Goal: Check status

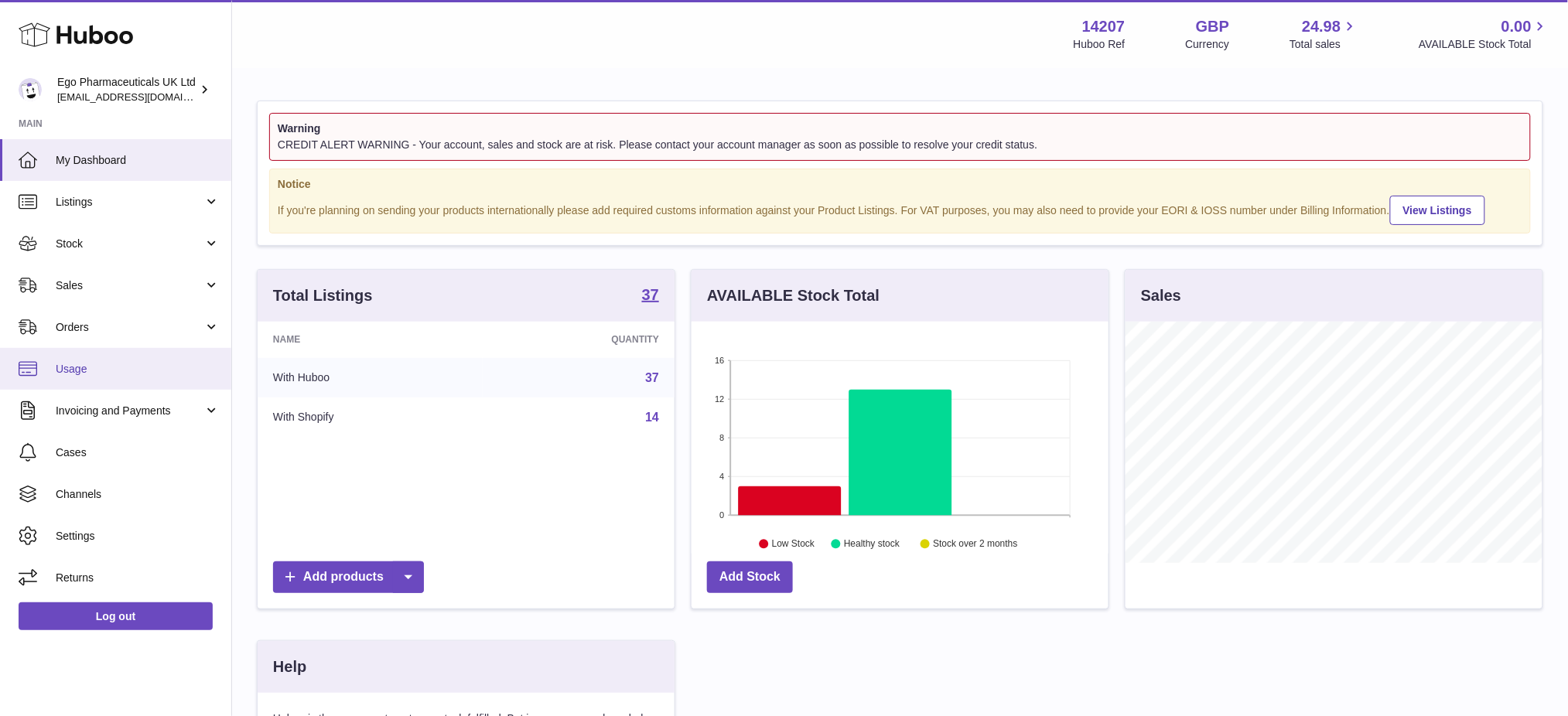
scroll to position [241, 417]
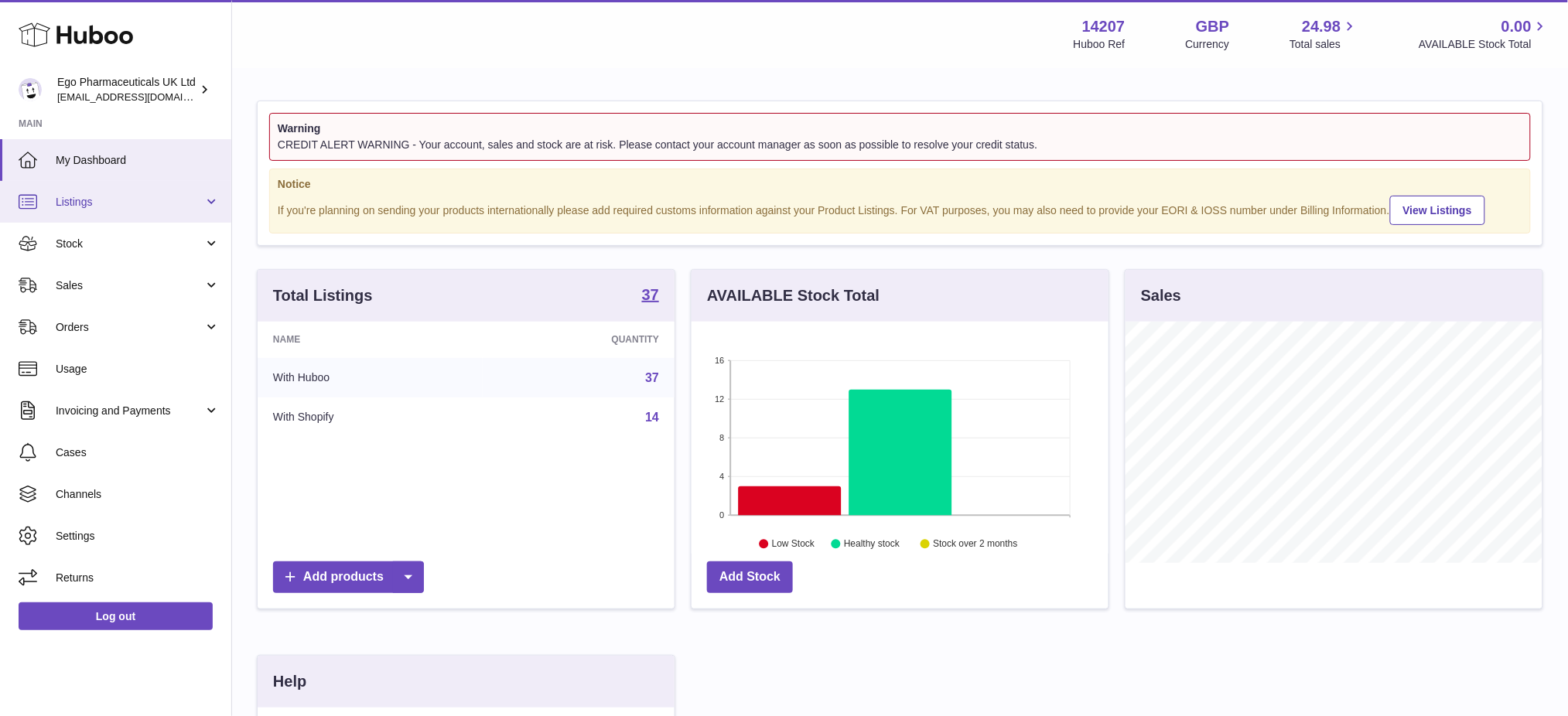
click at [68, 187] on link "Listings" at bounding box center [116, 202] width 231 height 42
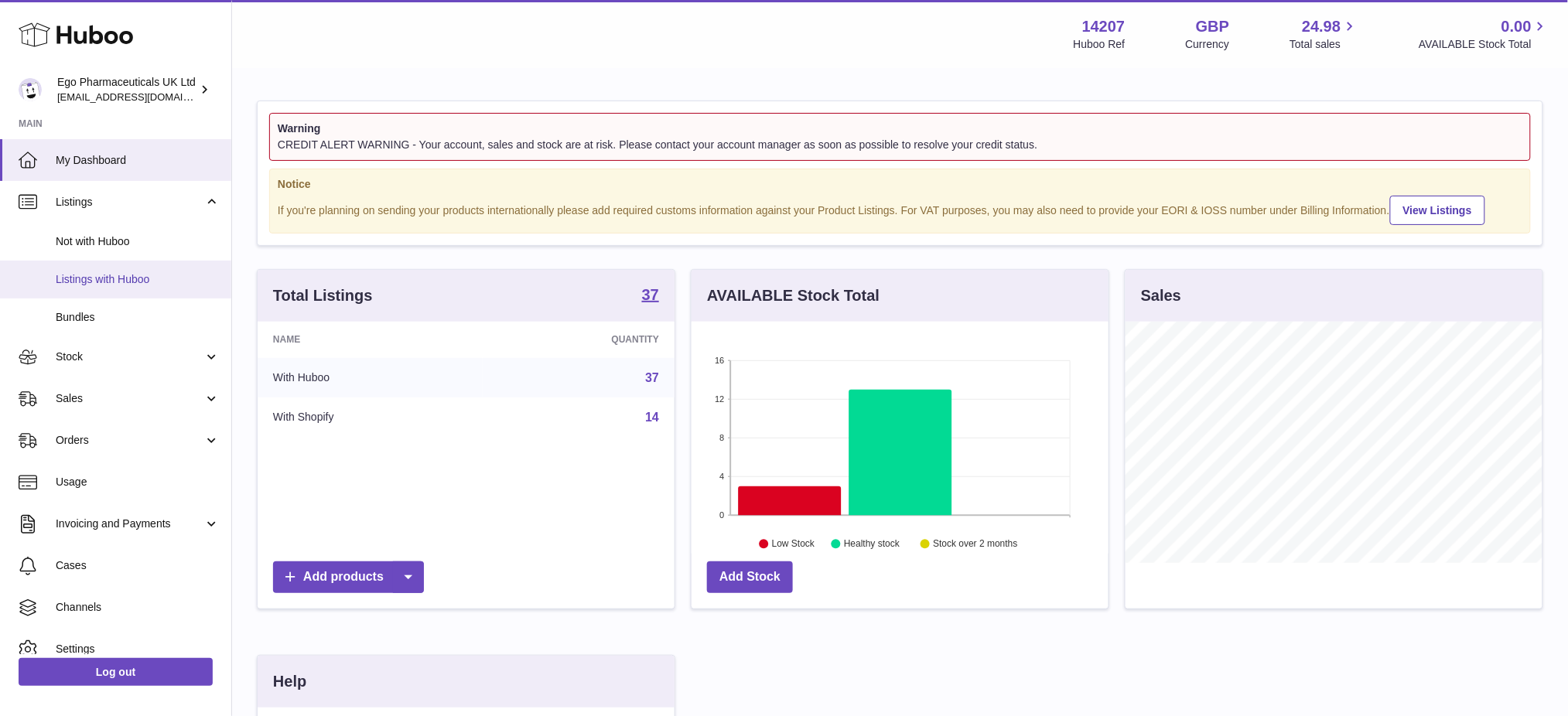
click at [99, 279] on span "Listings with Huboo" at bounding box center [138, 279] width 164 height 14
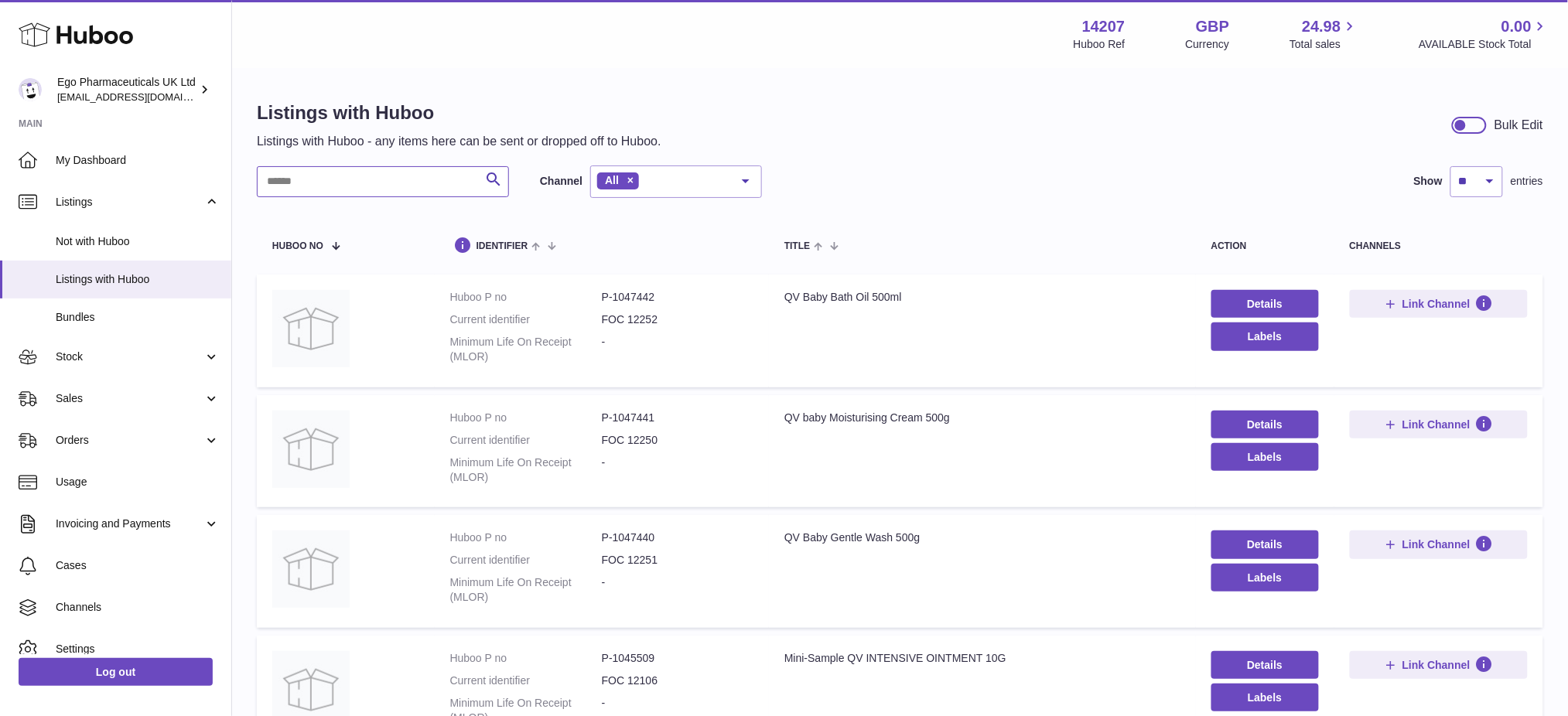
click at [319, 184] on input "text" at bounding box center [383, 181] width 252 height 31
type input "*"
click at [101, 364] on span "Stock" at bounding box center [129, 356] width 148 height 14
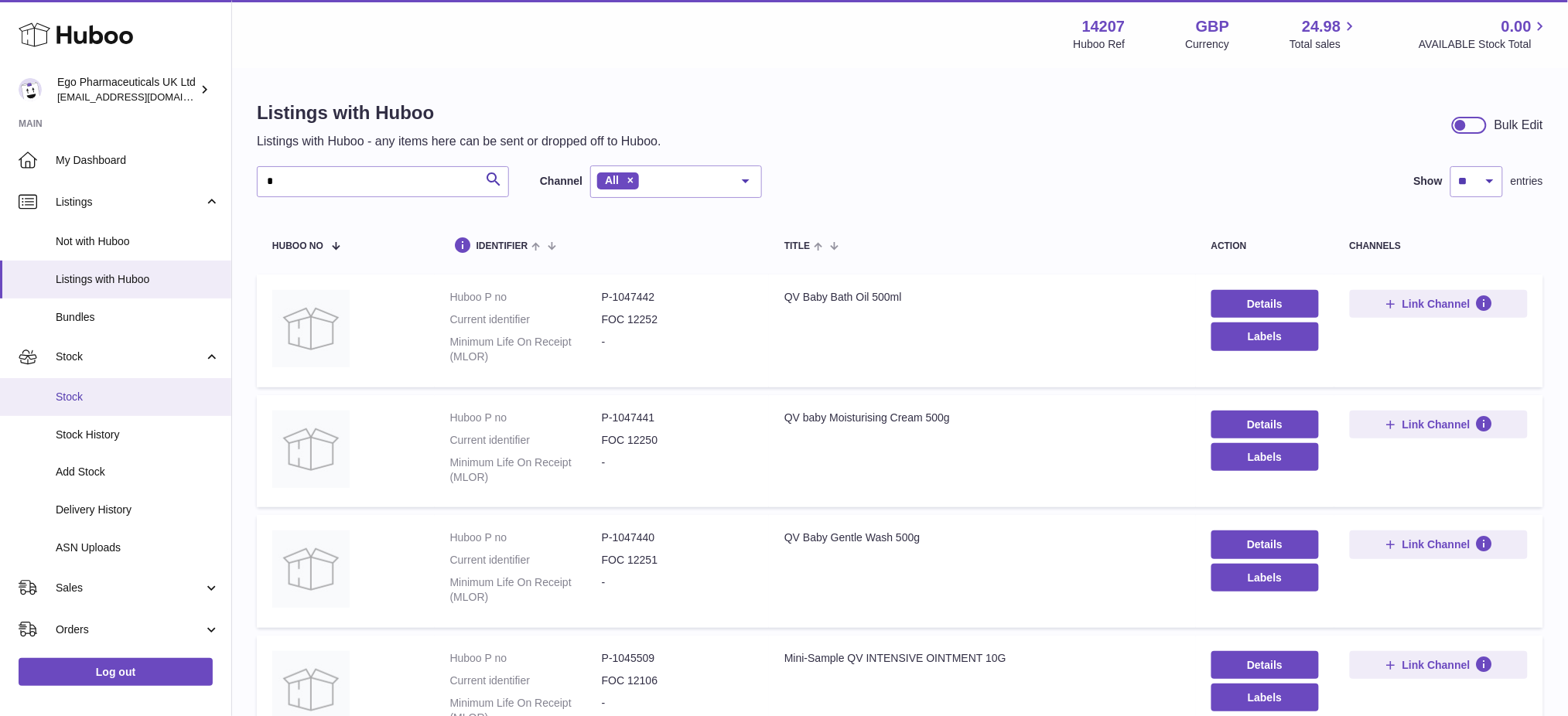
click at [112, 394] on span "Stock" at bounding box center [138, 396] width 164 height 14
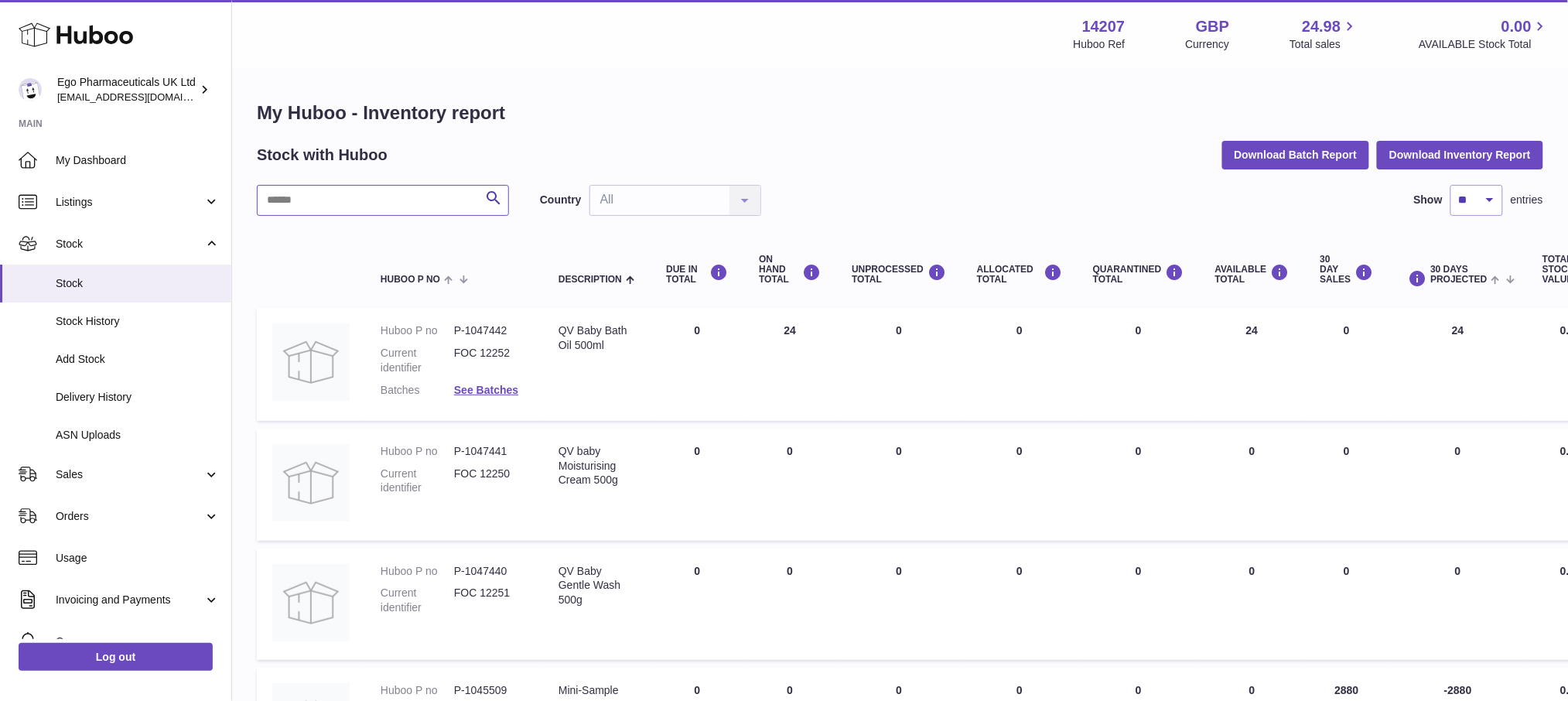
click at [311, 215] on input "text" at bounding box center [383, 201] width 252 height 31
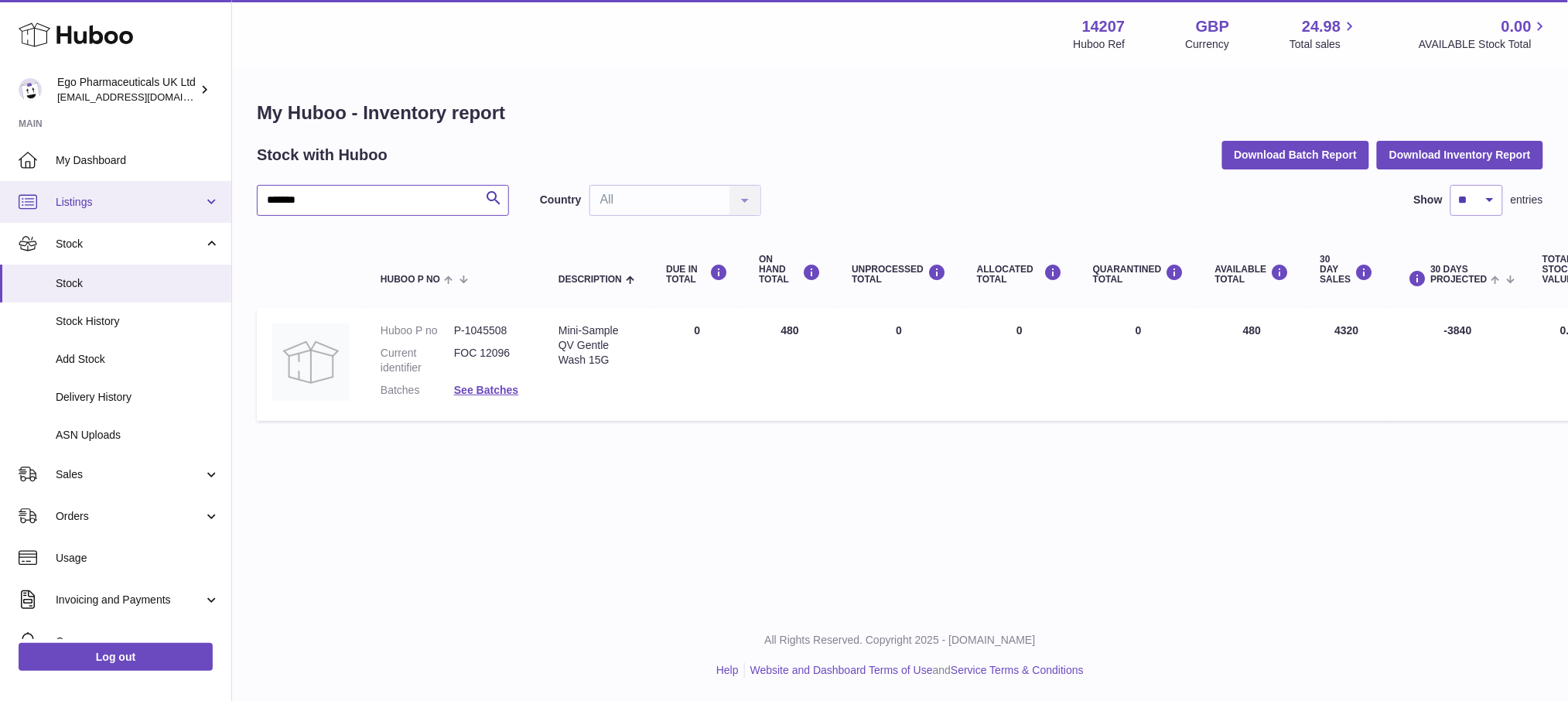
drag, startPoint x: 365, startPoint y: 195, endPoint x: 31, endPoint y: 202, distance: 334.1
click at [34, 202] on div "Huboo Ego Pharmaceuticals UK Ltd [EMAIL_ADDRESS][DOMAIN_NAME] Main My Dashboard…" at bounding box center [784, 350] width 1568 height 701
type input "*******"
